Goal: Check status

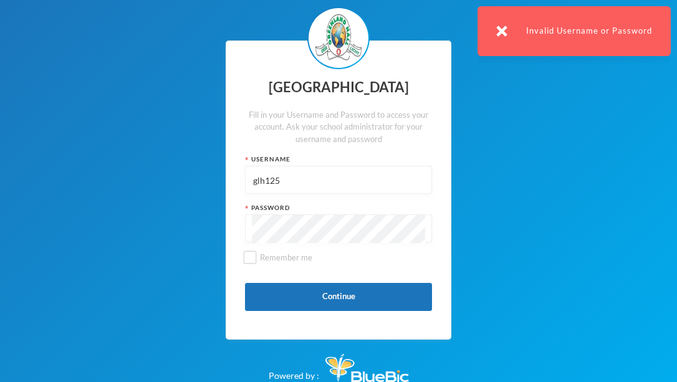
click at [315, 188] on input "glh125" at bounding box center [338, 180] width 173 height 28
type input "g"
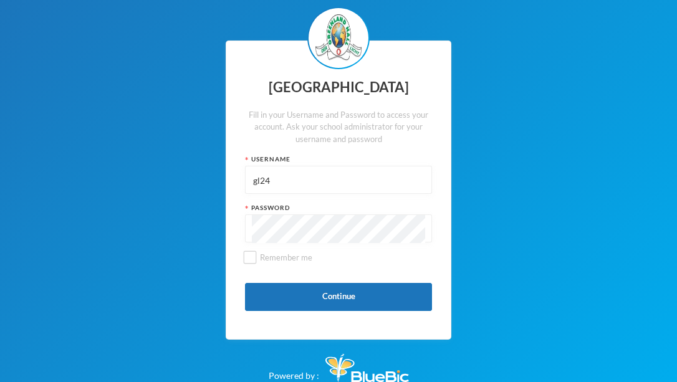
click at [329, 180] on input "gl24" at bounding box center [338, 180] width 173 height 28
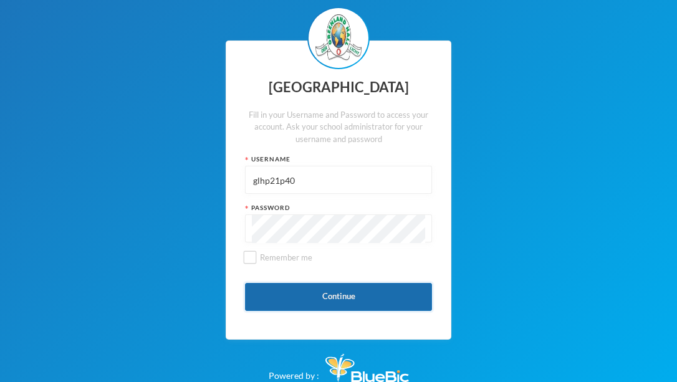
click at [338, 295] on button "Continue" at bounding box center [338, 297] width 187 height 28
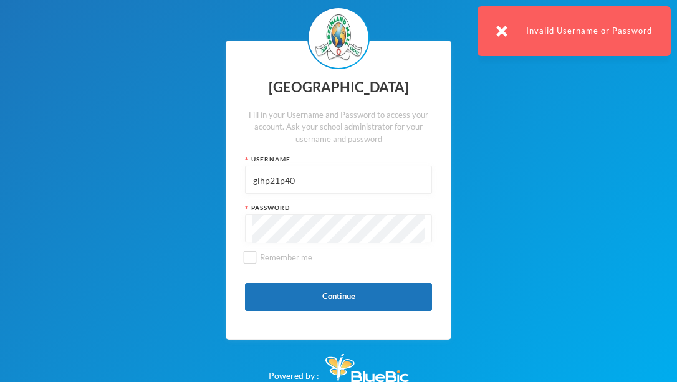
click at [330, 180] on input "glhp21p40" at bounding box center [338, 180] width 173 height 28
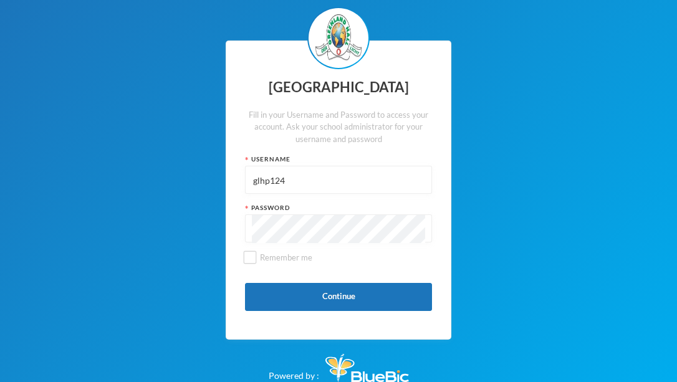
type input "glhp124"
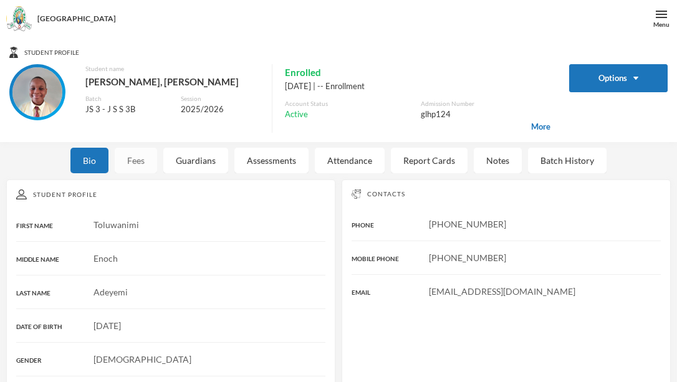
click at [153, 158] on div "Fees" at bounding box center [136, 161] width 42 height 26
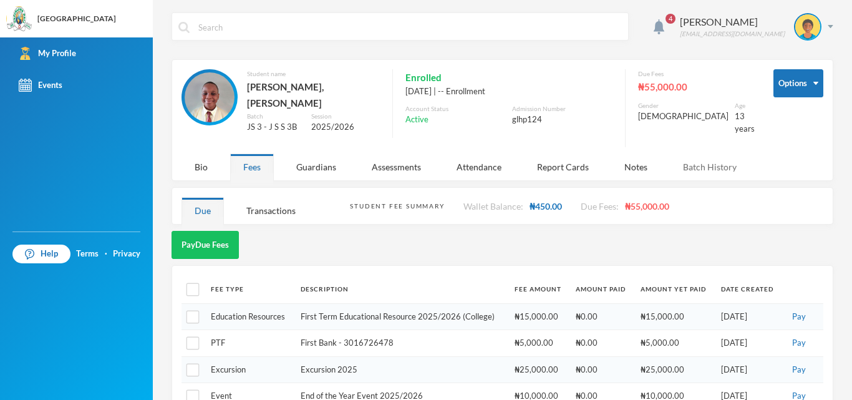
click at [676, 158] on div "Batch History" at bounding box center [710, 166] width 80 height 27
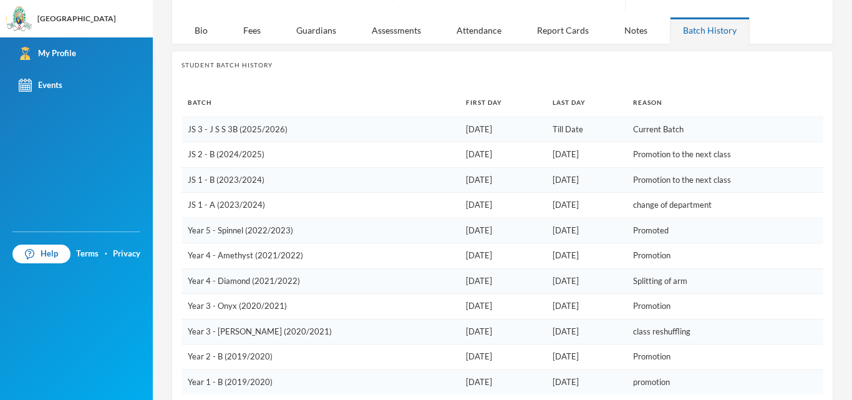
scroll to position [136, 0]
click at [593, 272] on td "[DATE]" at bounding box center [586, 282] width 81 height 26
click at [210, 26] on div "Bio" at bounding box center [200, 30] width 39 height 27
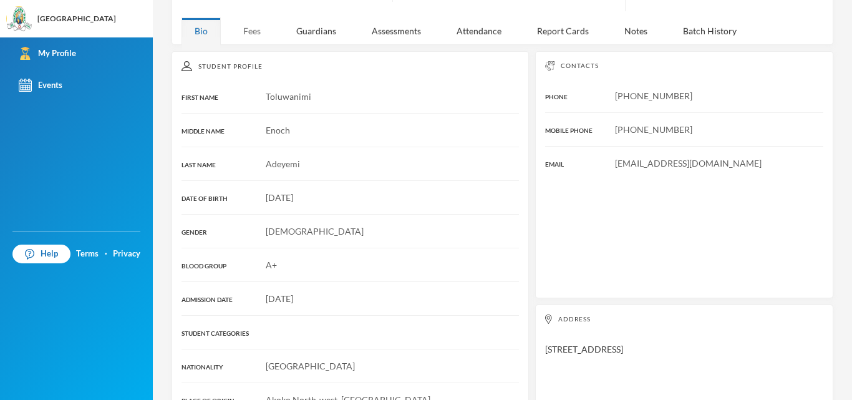
click at [256, 27] on div "Fees" at bounding box center [252, 30] width 44 height 27
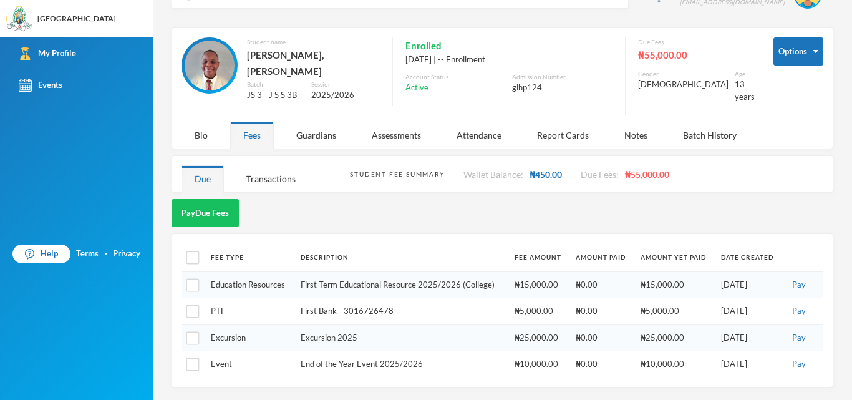
scroll to position [22, 0]
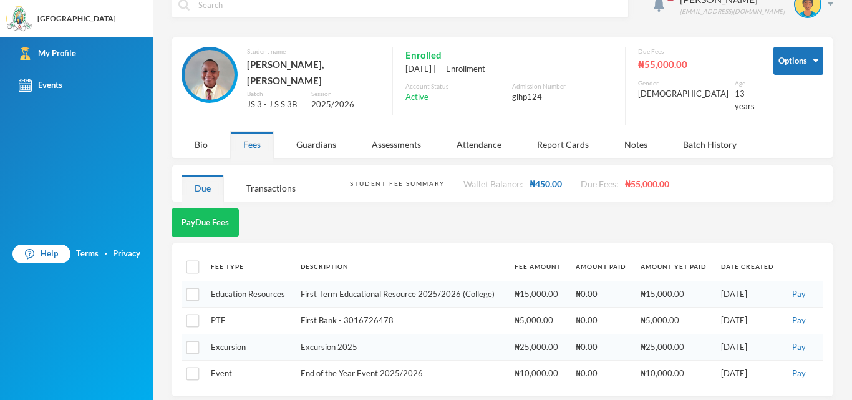
click at [256, 27] on div "4 Adeyemi Toluwanimi [EMAIL_ADDRESS][DOMAIN_NAME]" at bounding box center [502, 13] width 662 height 47
click at [254, 27] on div "4 Adeyemi Toluwanimi [EMAIL_ADDRESS][DOMAIN_NAME]" at bounding box center [502, 13] width 662 height 47
